Goal: Information Seeking & Learning: Learn about a topic

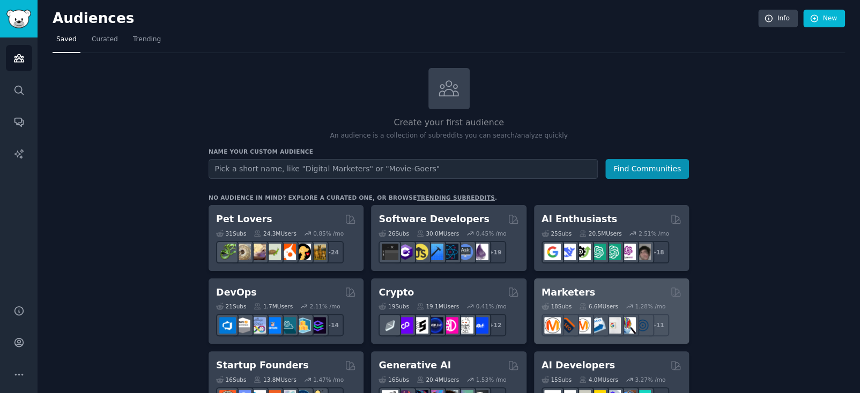
click at [597, 294] on div "Marketers" at bounding box center [611, 292] width 140 height 13
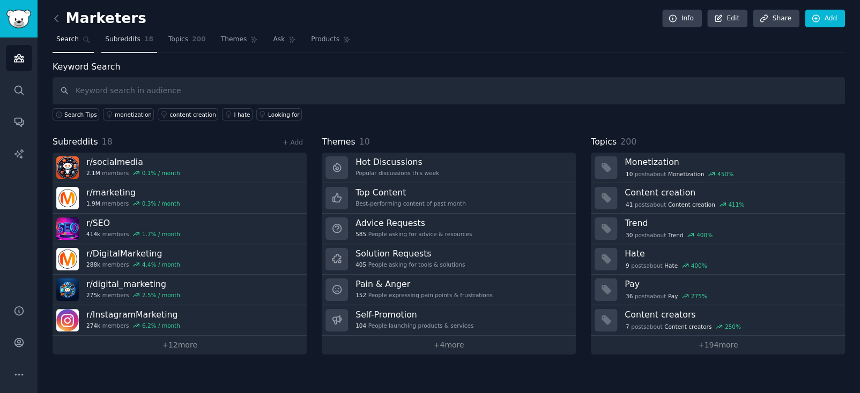
click at [120, 46] on link "Subreddits 18" at bounding box center [129, 42] width 56 height 22
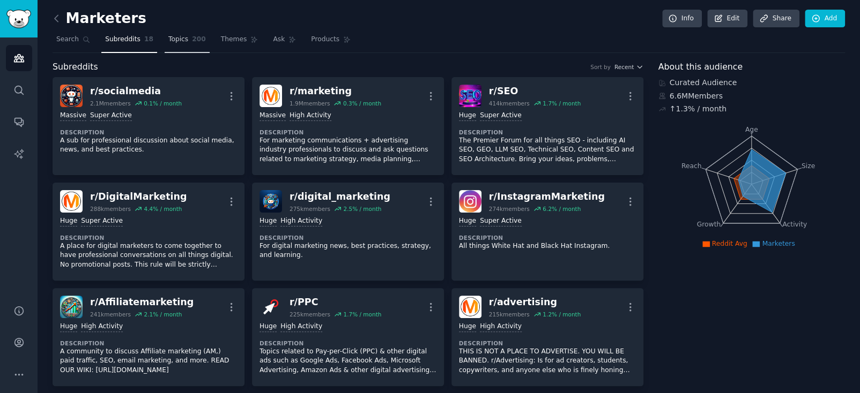
click at [174, 48] on link "Topics 200" at bounding box center [187, 42] width 45 height 22
click at [239, 32] on link "Themes" at bounding box center [239, 42] width 45 height 22
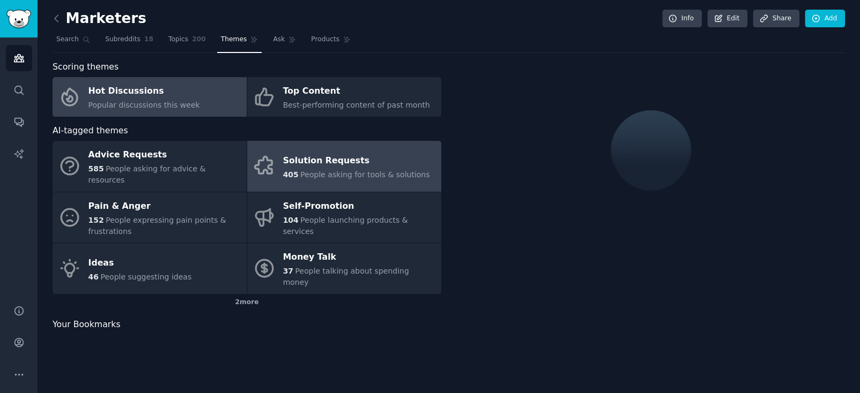
click at [301, 152] on div "Solution Requests" at bounding box center [356, 160] width 147 height 17
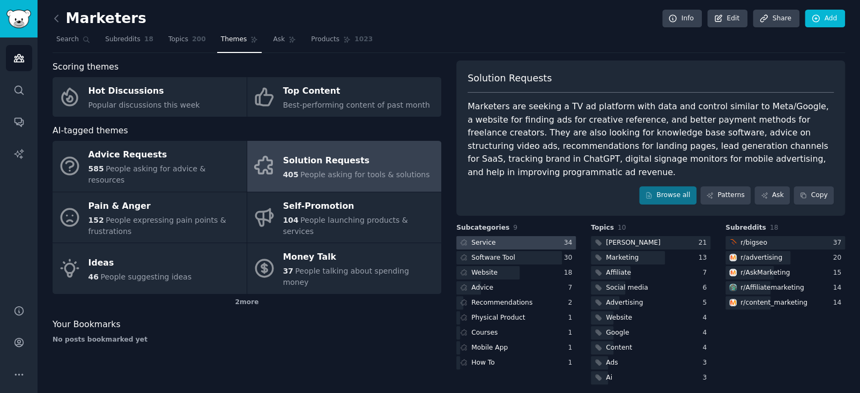
click at [496, 236] on div at bounding box center [516, 242] width 120 height 13
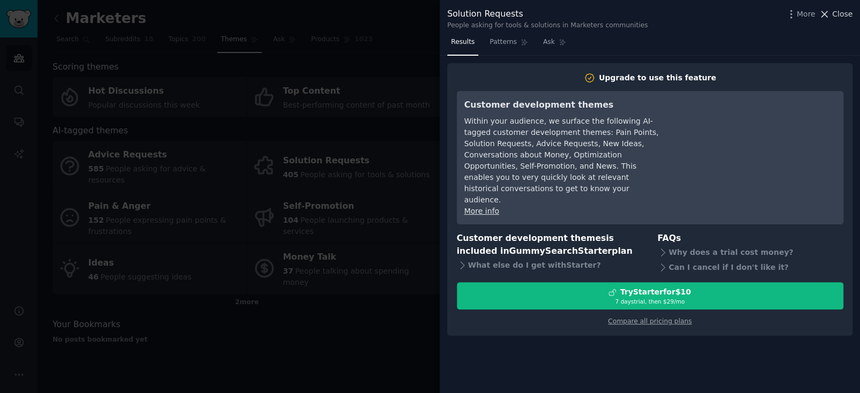
click at [829, 17] on icon at bounding box center [824, 14] width 11 height 11
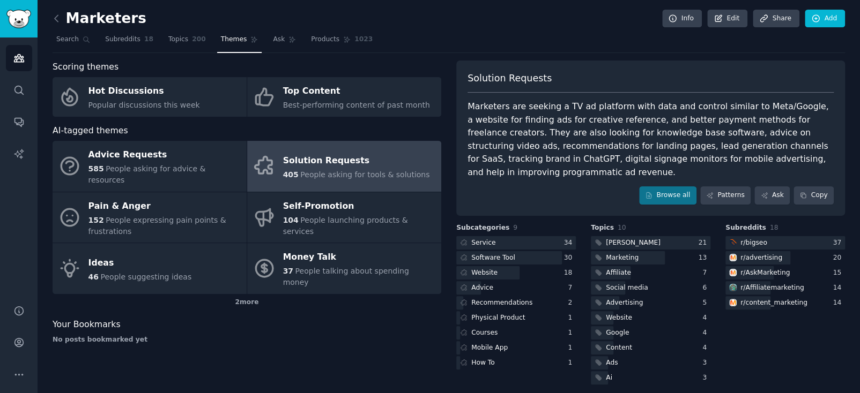
click at [358, 124] on div "AI-tagged themes" at bounding box center [247, 130] width 389 height 13
click at [21, 11] on img "Sidebar" at bounding box center [18, 19] width 25 height 19
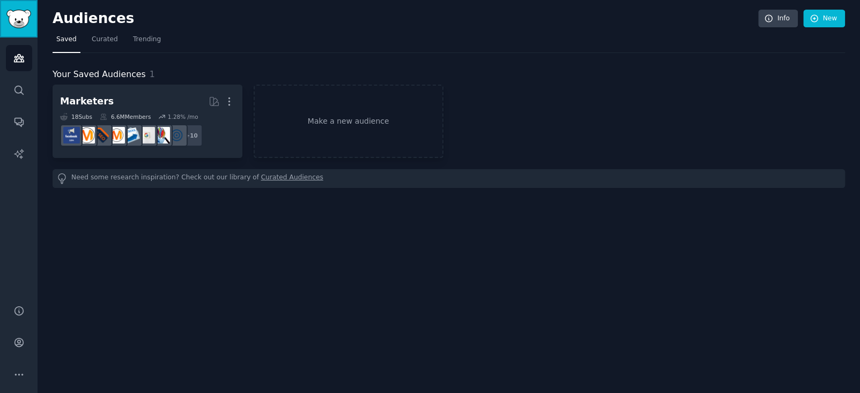
click at [16, 23] on img "Sidebar" at bounding box center [18, 19] width 25 height 19
click at [20, 90] on icon "Sidebar" at bounding box center [18, 90] width 11 height 11
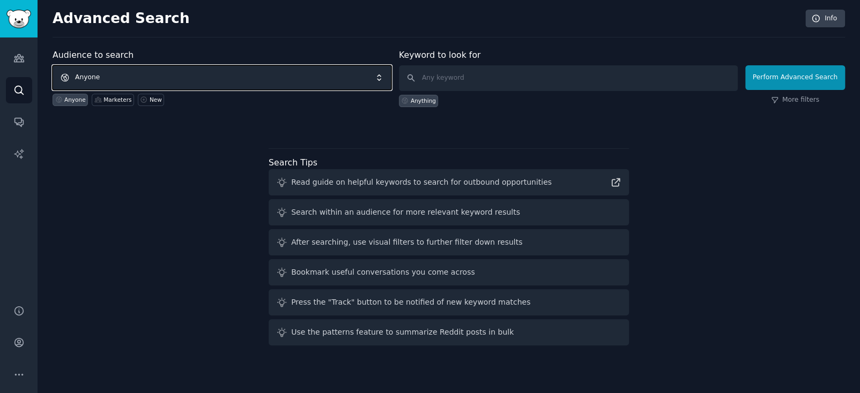
click at [104, 77] on span "Anyone" at bounding box center [222, 77] width 339 height 25
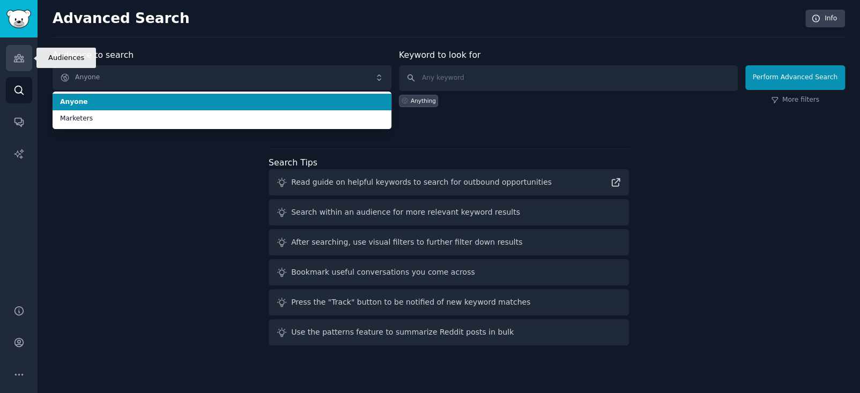
click at [11, 51] on link "Audiences" at bounding box center [19, 58] width 26 height 26
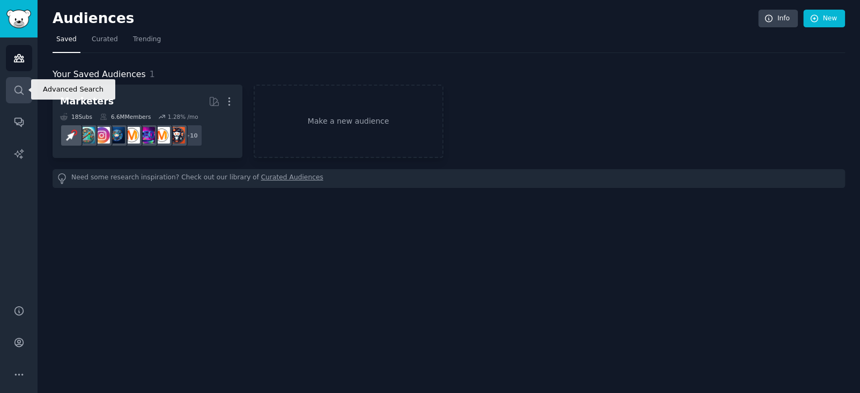
click at [21, 91] on icon "Sidebar" at bounding box center [18, 90] width 11 height 11
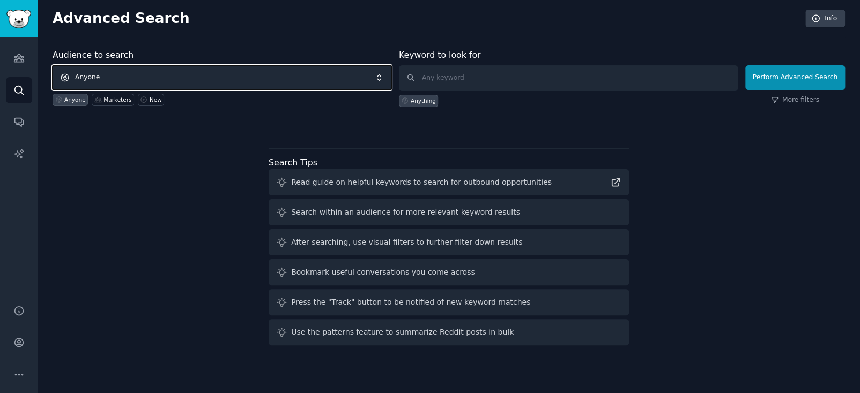
click at [184, 71] on span "Anyone" at bounding box center [222, 77] width 339 height 25
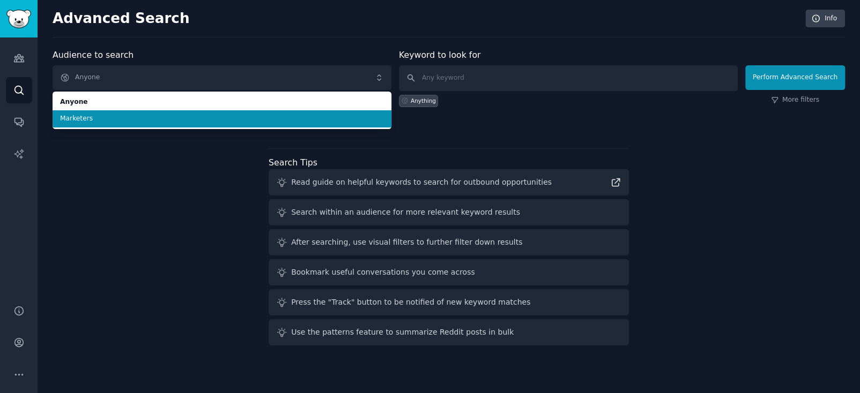
click at [165, 116] on span "Marketers" at bounding box center [222, 119] width 324 height 10
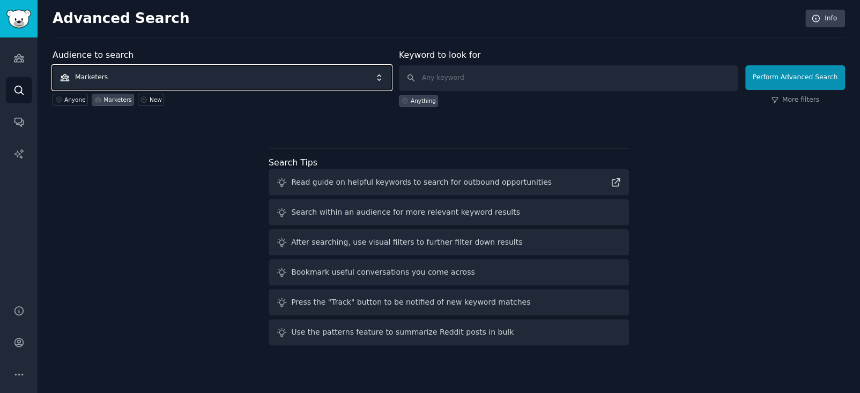
click at [233, 80] on span "Marketers" at bounding box center [222, 77] width 339 height 25
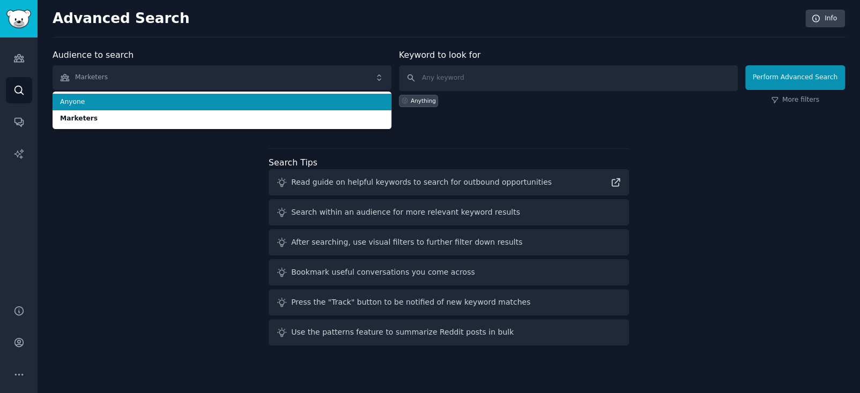
click at [157, 107] on li "Anyone" at bounding box center [222, 102] width 339 height 17
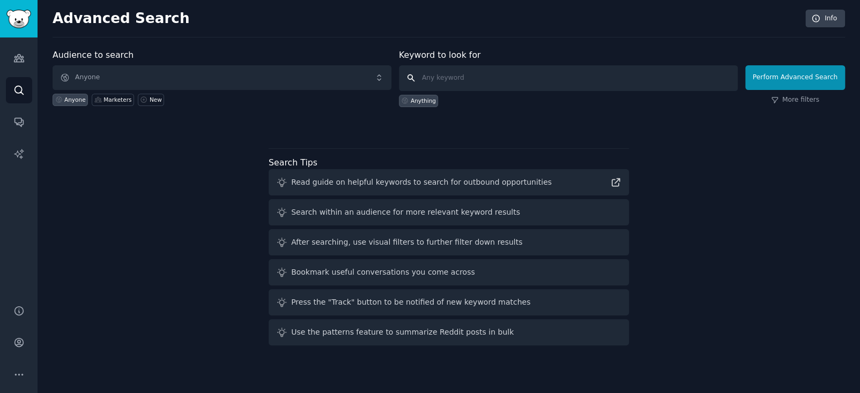
click at [430, 68] on input "text" at bounding box center [568, 78] width 339 height 26
type input "pet"
click button "Perform Advanced Search" at bounding box center [795, 77] width 100 height 25
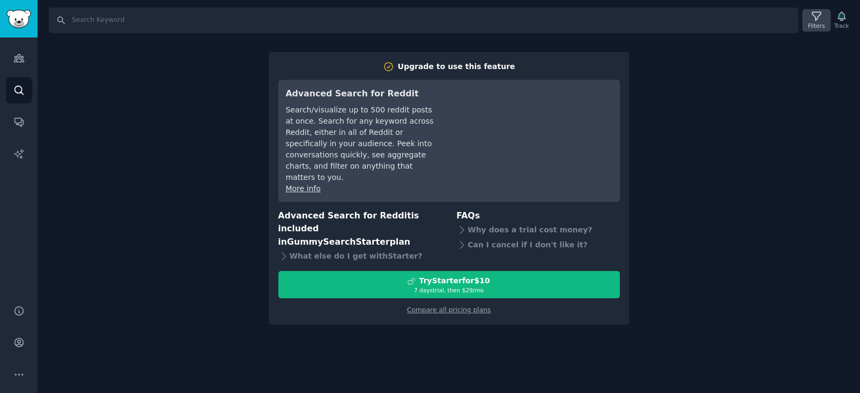
click at [822, 21] on icon at bounding box center [816, 16] width 11 height 11
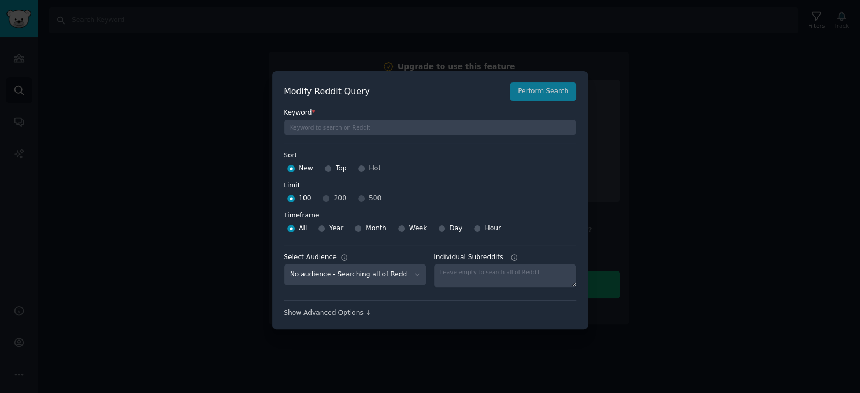
click at [714, 123] on div at bounding box center [430, 196] width 860 height 393
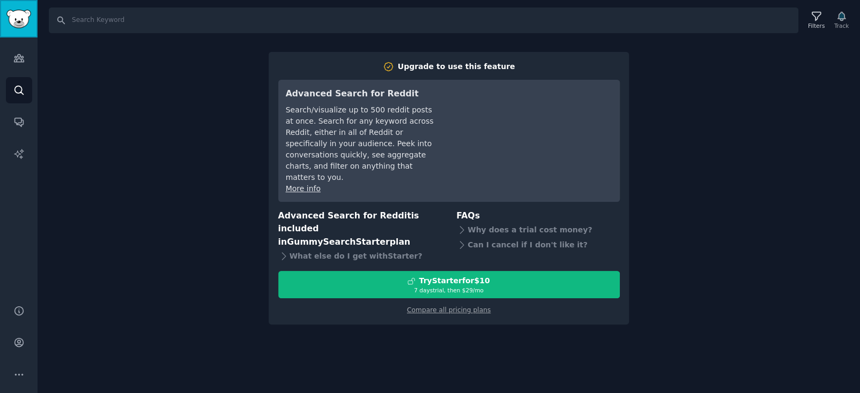
click at [21, 31] on link "Sidebar" at bounding box center [19, 19] width 38 height 38
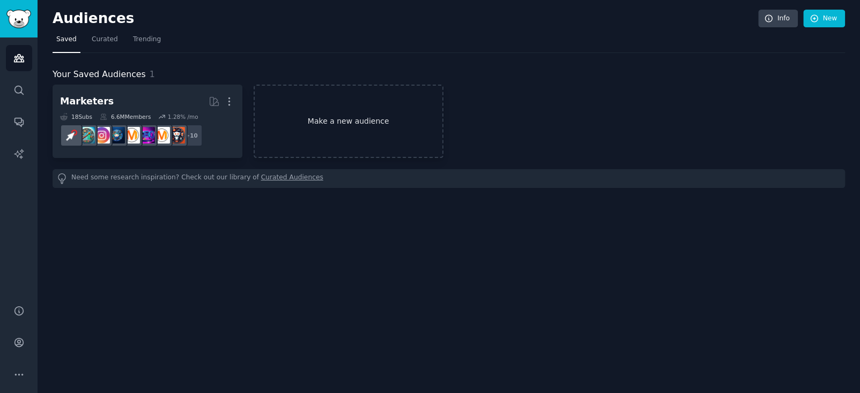
click at [398, 115] on link "Make a new audience" at bounding box center [349, 121] width 190 height 73
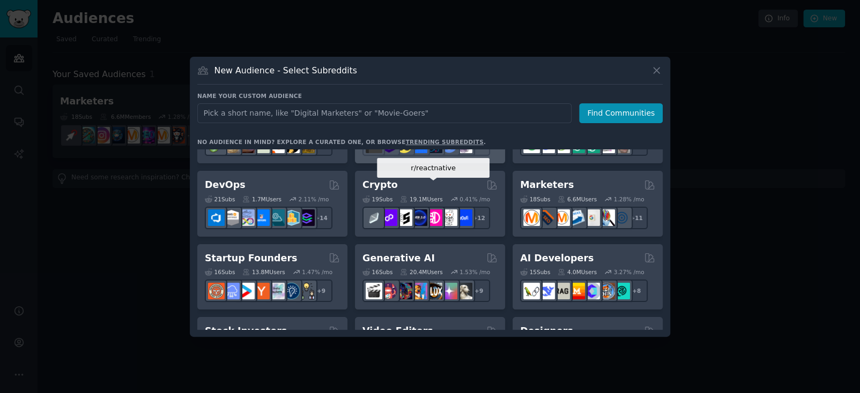
scroll to position [54, 0]
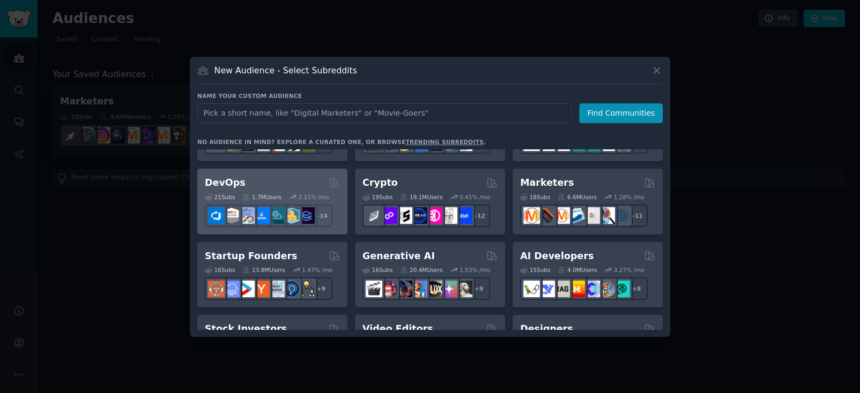
click at [251, 191] on div "21 Sub s 1.7M Users 2.11 % /mo r/DevOpsLinks + 14" at bounding box center [272, 209] width 135 height 38
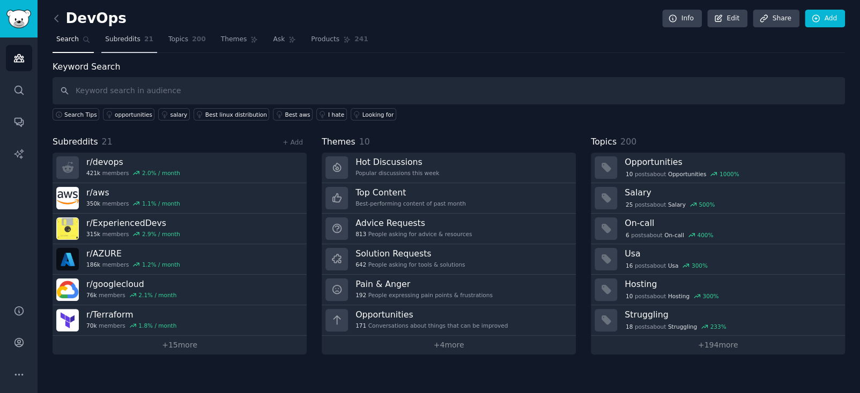
click at [107, 42] on span "Subreddits" at bounding box center [122, 40] width 35 height 10
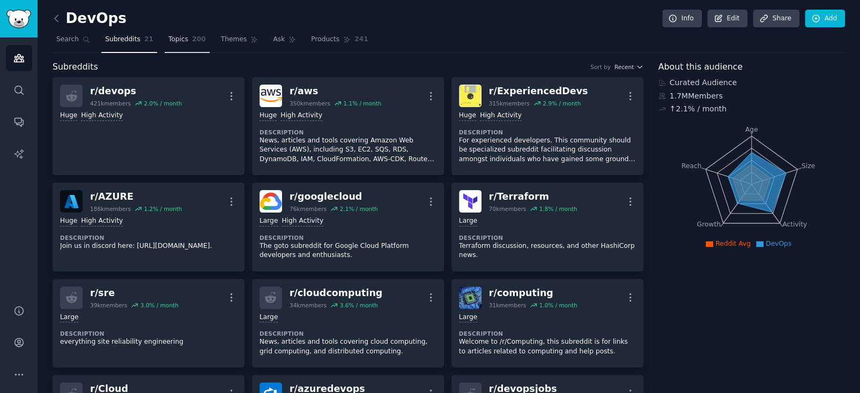
click at [185, 49] on link "Topics 200" at bounding box center [187, 42] width 45 height 22
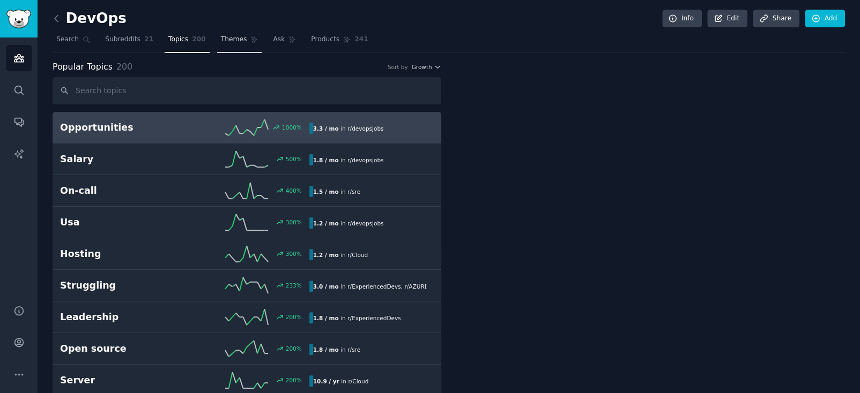
click at [229, 41] on span "Themes" at bounding box center [234, 40] width 26 height 10
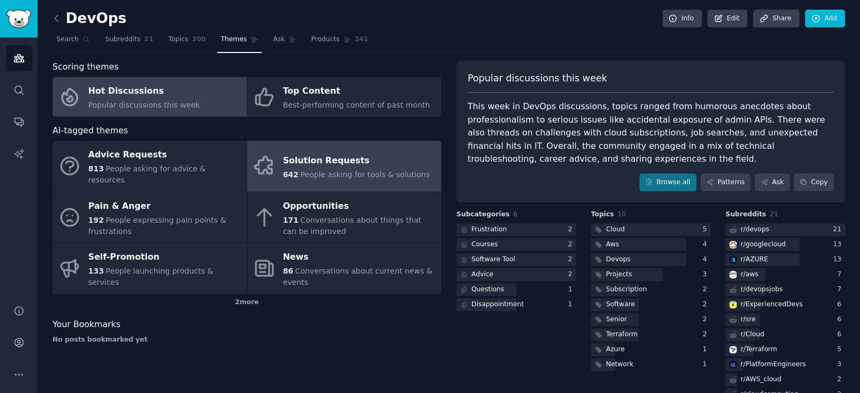
click at [312, 152] on div "Solution Requests" at bounding box center [356, 160] width 147 height 17
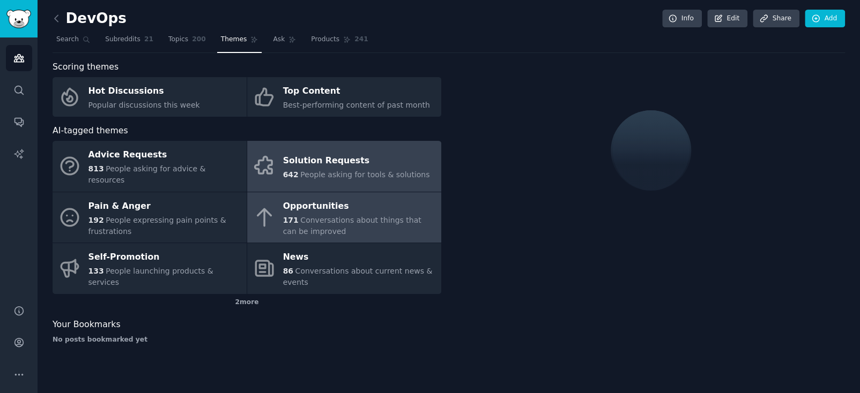
click at [328, 198] on div "Opportunities" at bounding box center [359, 206] width 153 height 17
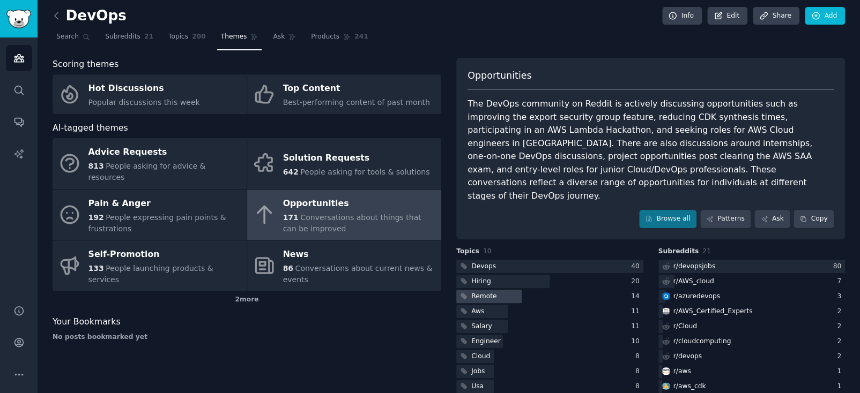
scroll to position [7, 0]
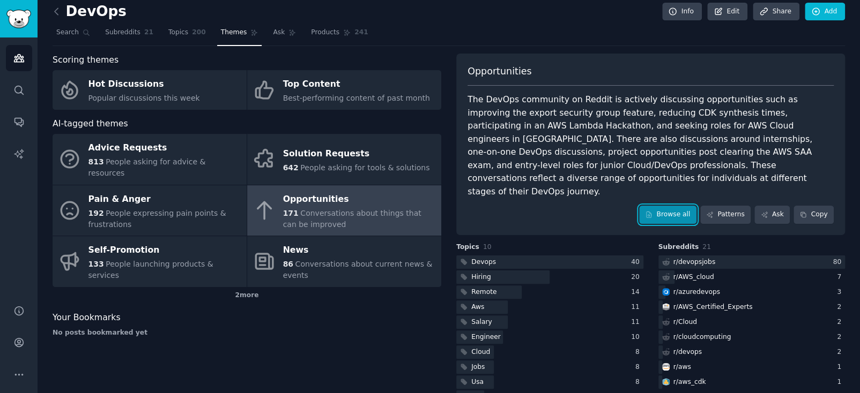
click at [672, 206] on link "Browse all" at bounding box center [667, 215] width 57 height 18
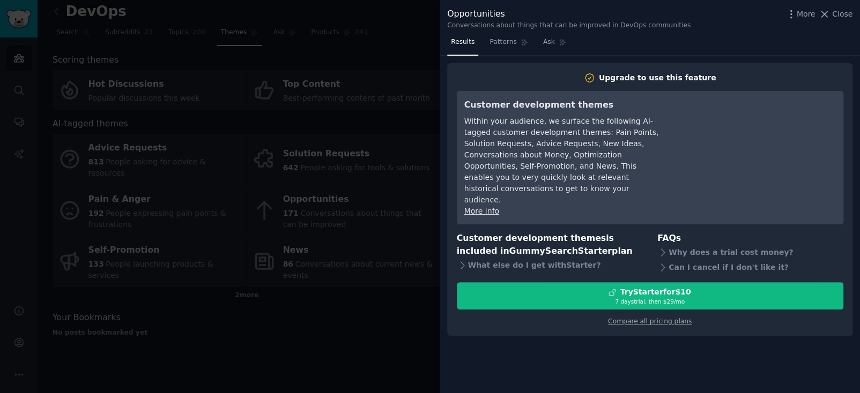
click at [417, 46] on div at bounding box center [430, 196] width 860 height 393
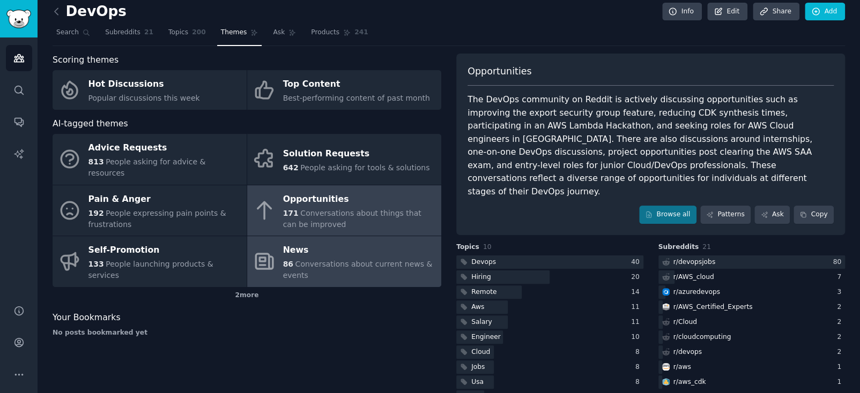
click at [341, 260] on span "Conversations about current news & events" at bounding box center [358, 270] width 150 height 20
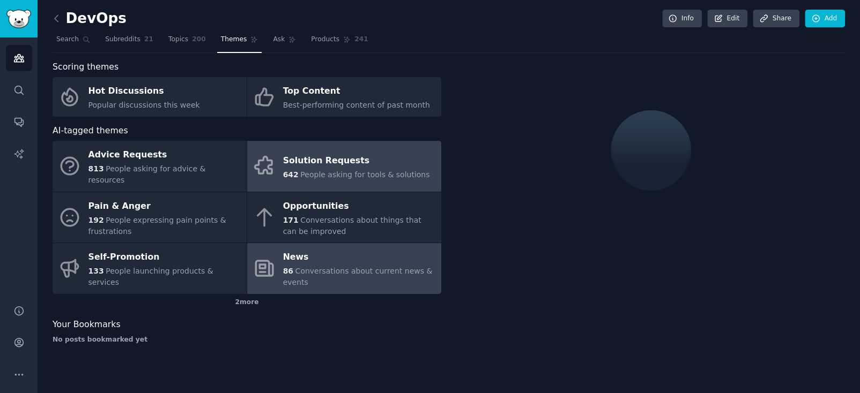
click at [340, 172] on span "People asking for tools & solutions" at bounding box center [364, 174] width 129 height 9
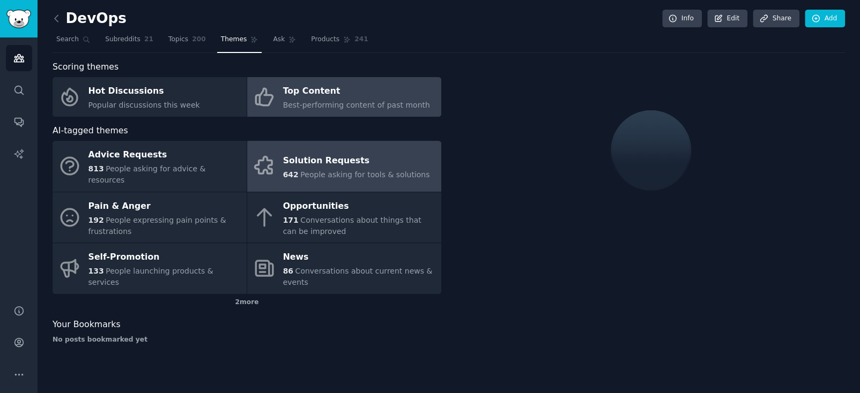
click at [348, 83] on div "Top Content" at bounding box center [356, 91] width 147 height 17
click at [331, 170] on span "People asking for tools & solutions" at bounding box center [364, 174] width 129 height 9
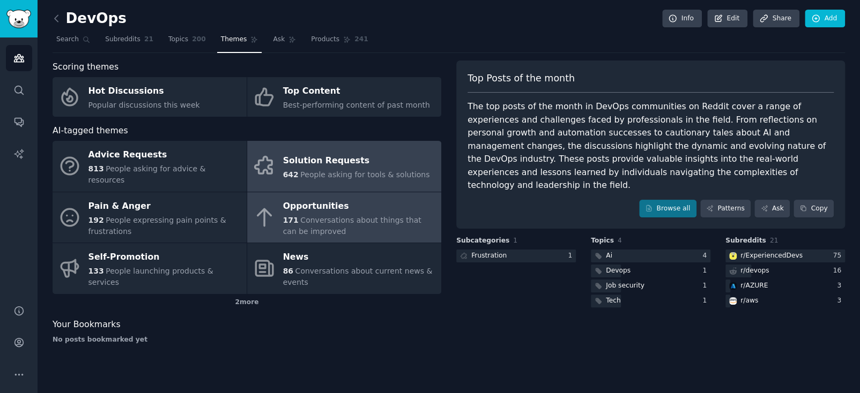
click at [303, 215] on div "171 Conversations about things that can be improved" at bounding box center [359, 226] width 153 height 23
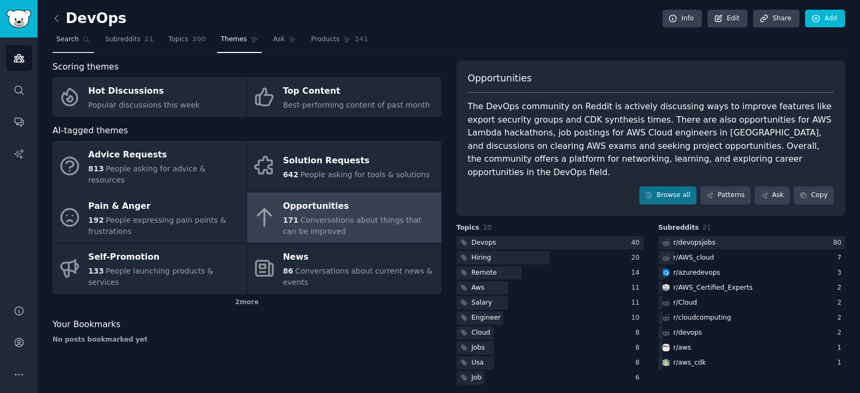
click at [62, 36] on span "Search" at bounding box center [67, 40] width 23 height 10
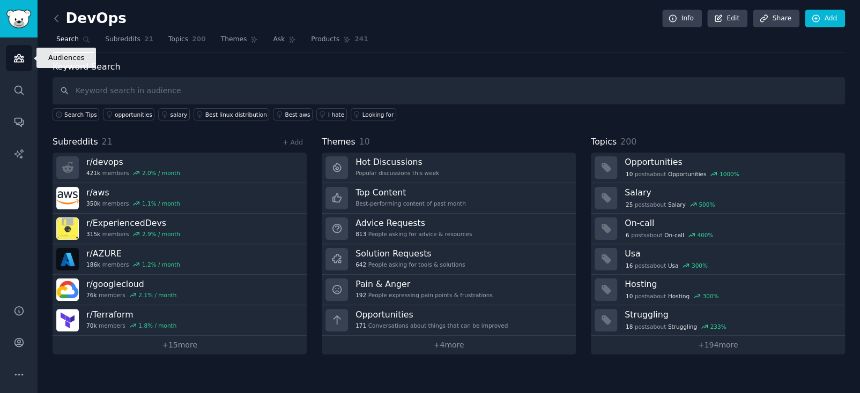
click at [21, 56] on icon "Sidebar" at bounding box center [19, 59] width 10 height 8
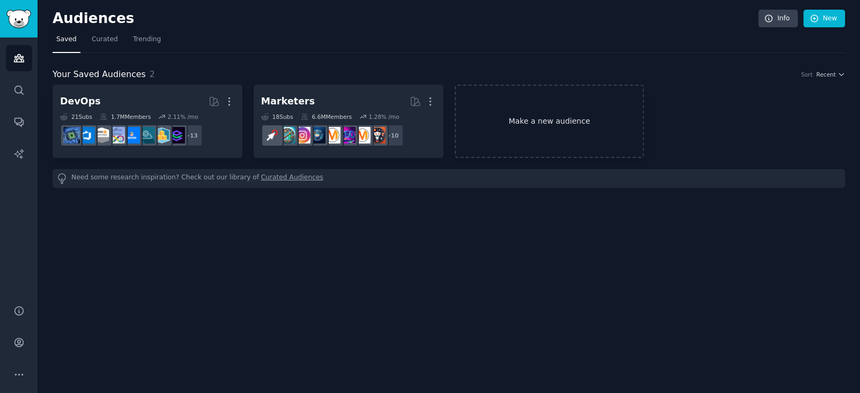
click at [483, 122] on link "Make a new audience" at bounding box center [550, 121] width 190 height 73
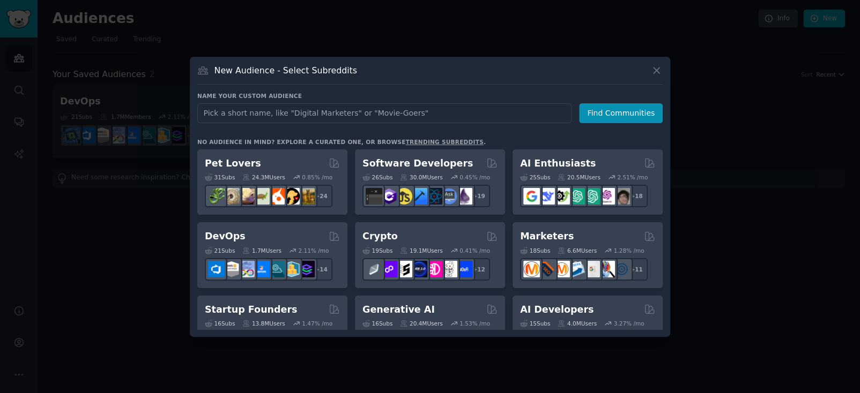
click at [547, 45] on div at bounding box center [430, 196] width 860 height 393
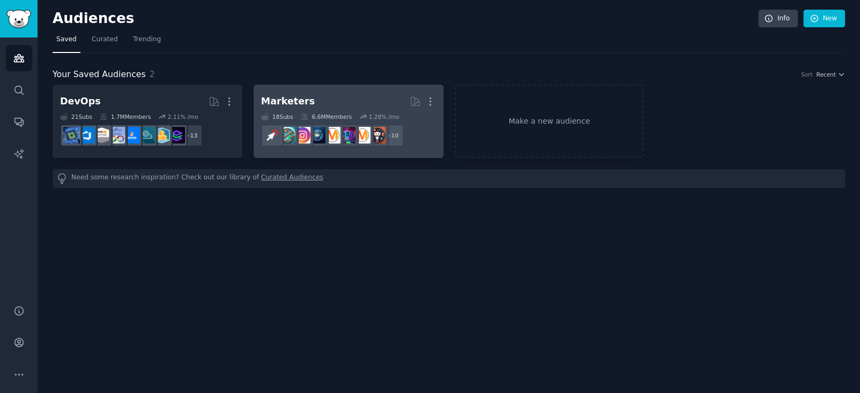
click at [381, 102] on h2 "Marketers More" at bounding box center [348, 101] width 175 height 19
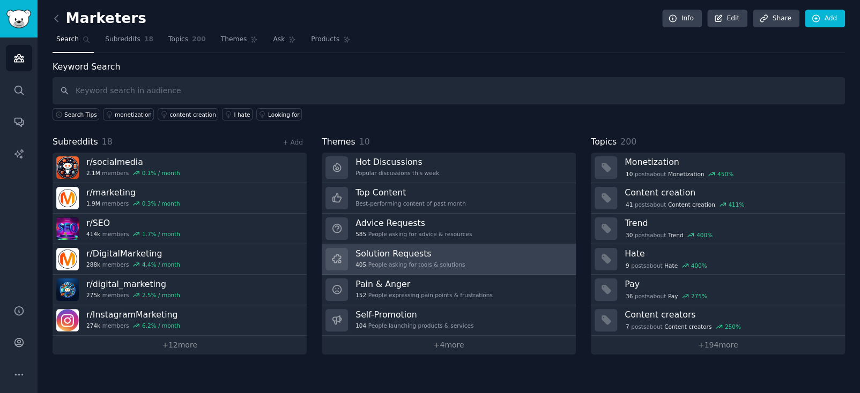
click at [463, 250] on link "Solution Requests 405 People asking for tools & solutions" at bounding box center [449, 259] width 254 height 31
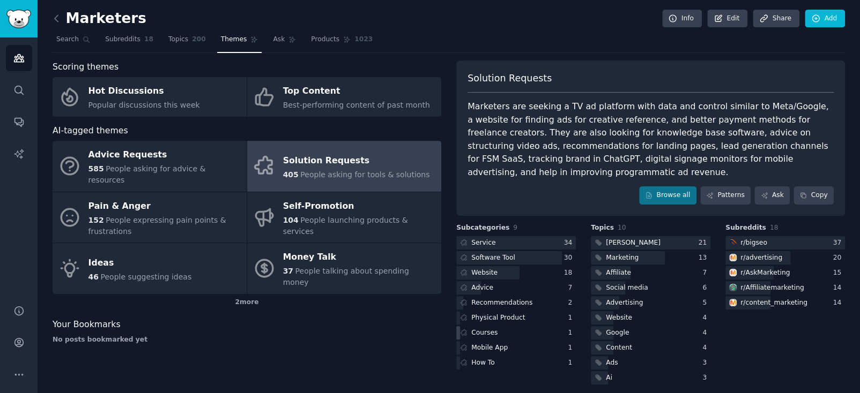
click at [485, 329] on div "Courses" at bounding box center [484, 334] width 26 height 10
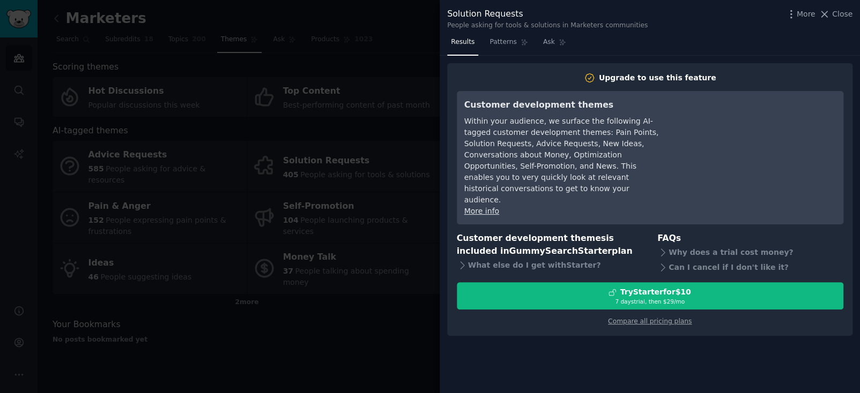
click at [413, 149] on div at bounding box center [430, 196] width 860 height 393
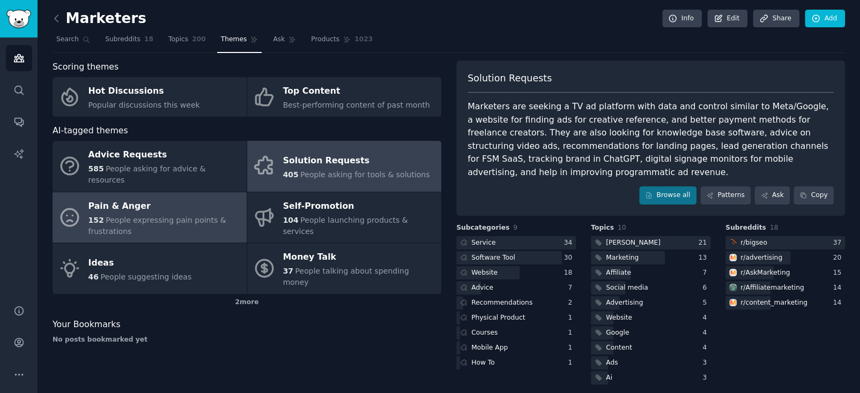
click at [219, 222] on div "152 People expressing pain points & frustrations" at bounding box center [164, 226] width 153 height 23
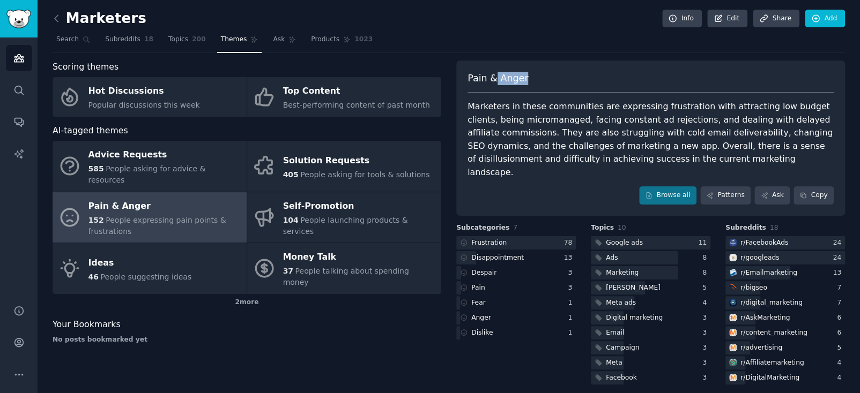
drag, startPoint x: 495, startPoint y: 75, endPoint x: 560, endPoint y: 84, distance: 65.6
click at [560, 84] on div "Pain & Anger" at bounding box center [650, 82] width 366 height 21
click at [515, 236] on div at bounding box center [516, 242] width 120 height 13
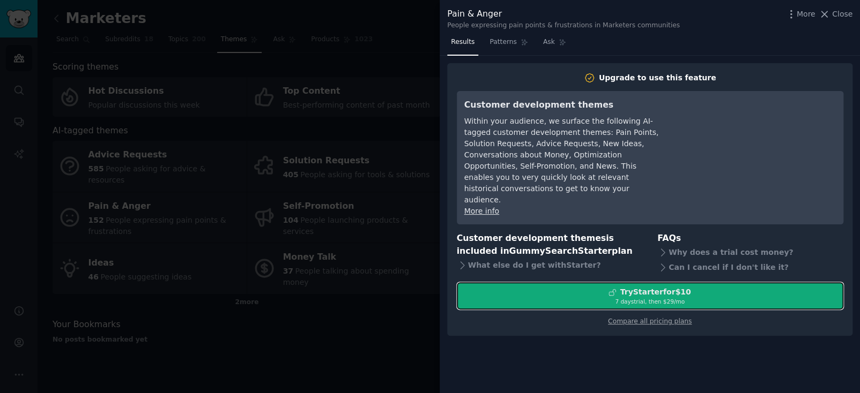
click at [640, 298] on div "7 days trial, then $ 29 /mo" at bounding box center [649, 302] width 385 height 8
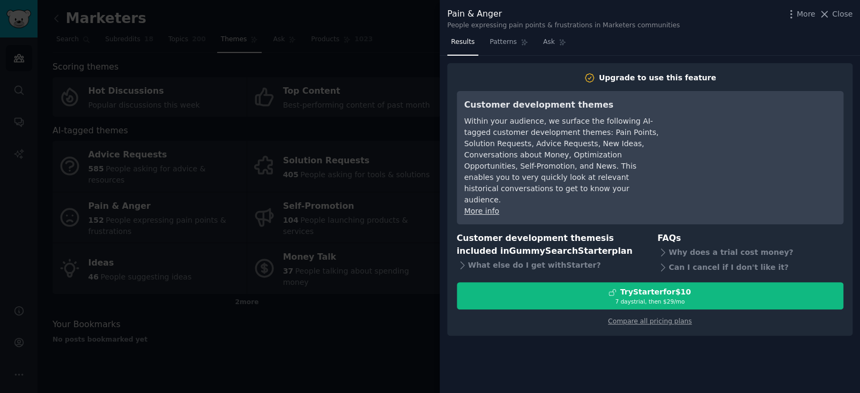
click at [378, 314] on div at bounding box center [430, 196] width 860 height 393
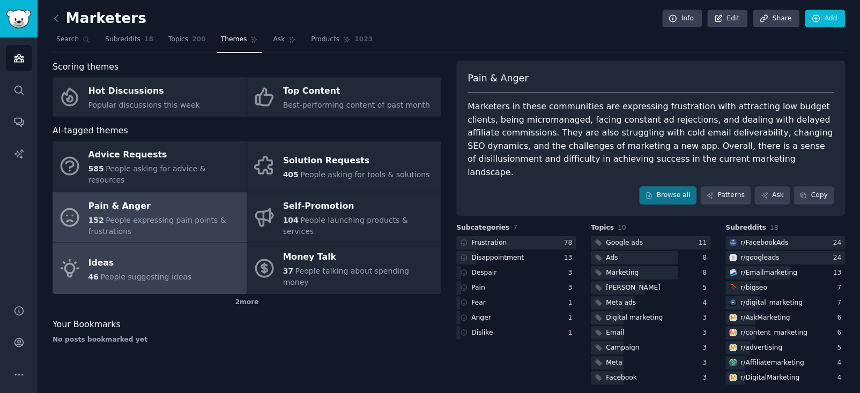
click at [131, 255] on div "Ideas" at bounding box center [139, 263] width 103 height 17
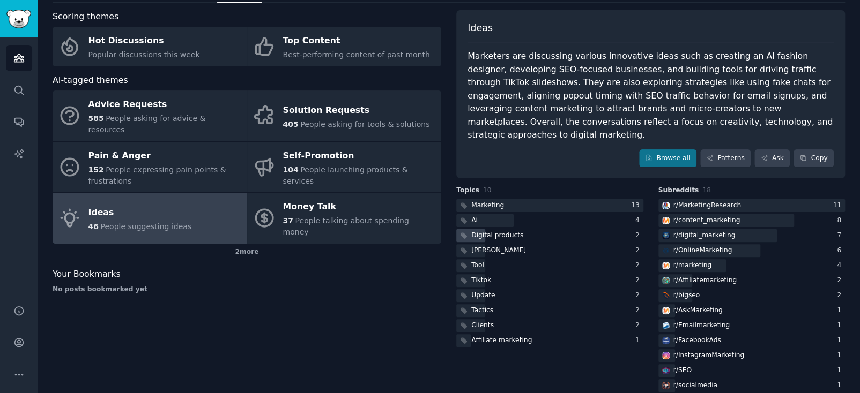
scroll to position [52, 0]
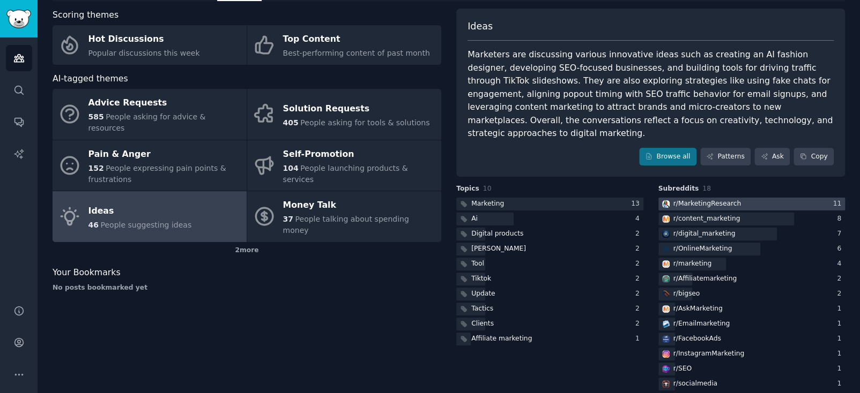
click at [700, 199] on div "r/ MarketingResearch" at bounding box center [707, 204] width 68 height 10
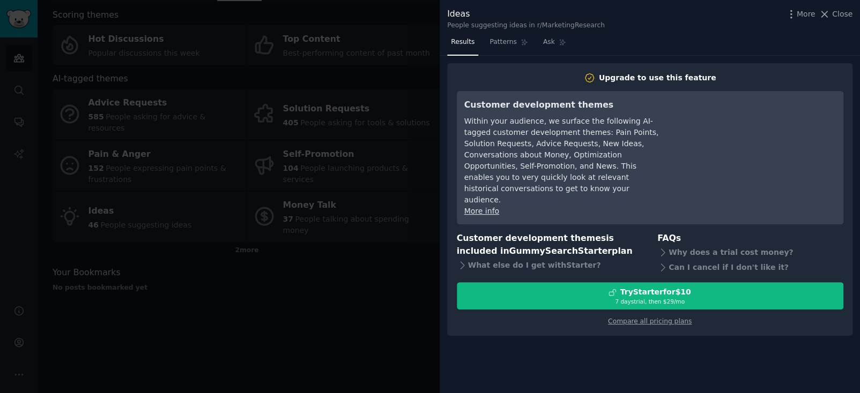
click at [403, 286] on div at bounding box center [430, 196] width 860 height 393
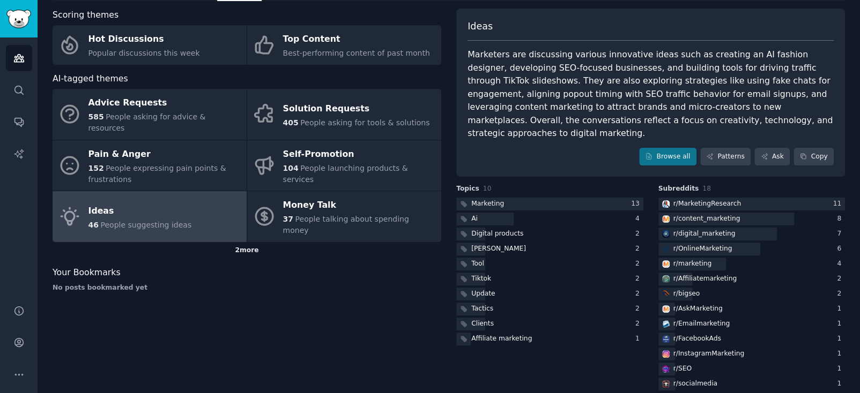
click at [287, 242] on div "2 more" at bounding box center [247, 250] width 389 height 17
